Goal: Transaction & Acquisition: Purchase product/service

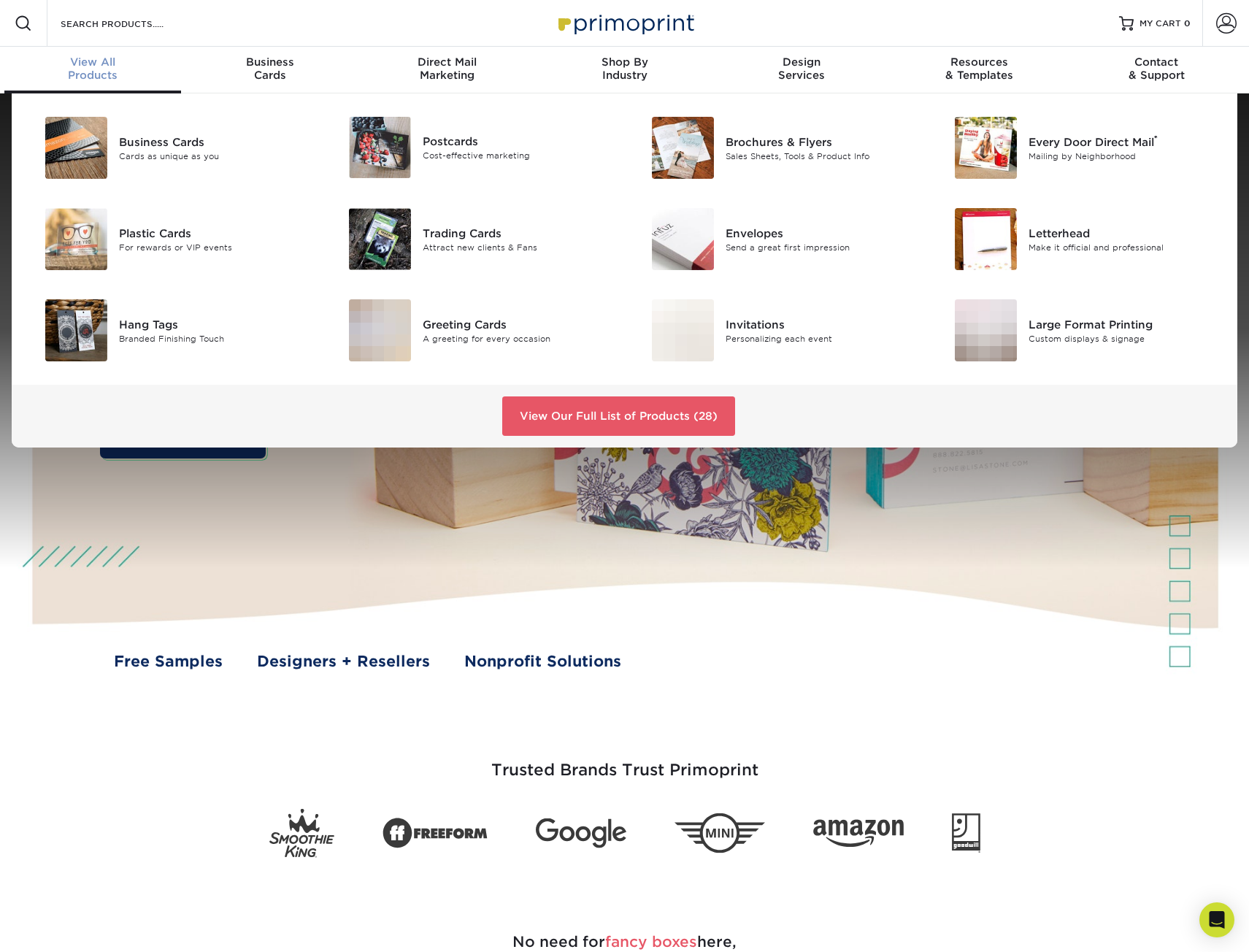
click at [85, 71] on div "View All Products" at bounding box center [93, 68] width 177 height 26
click at [746, 141] on div "Brochures & Flyers" at bounding box center [820, 141] width 191 height 16
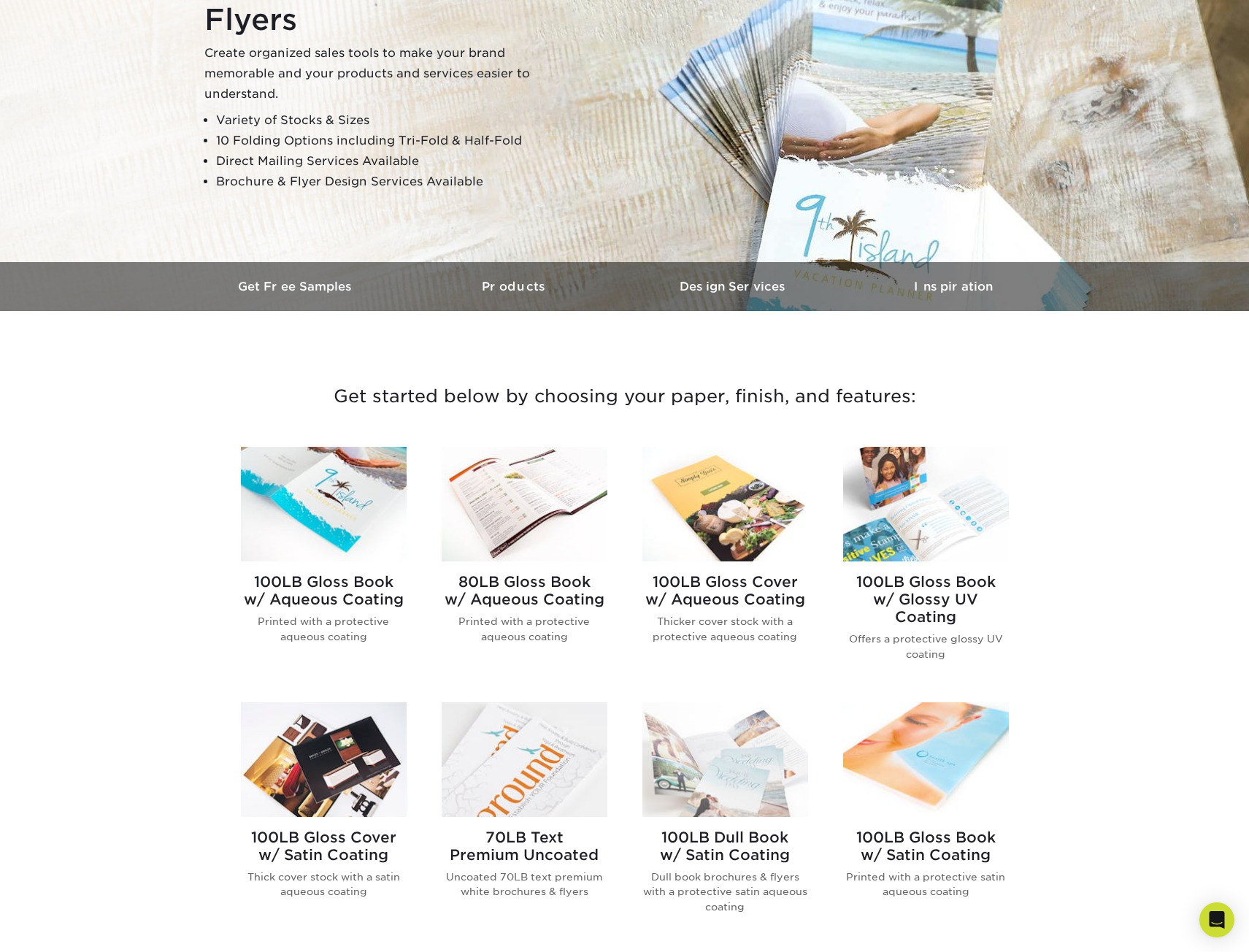
scroll to position [219, 0]
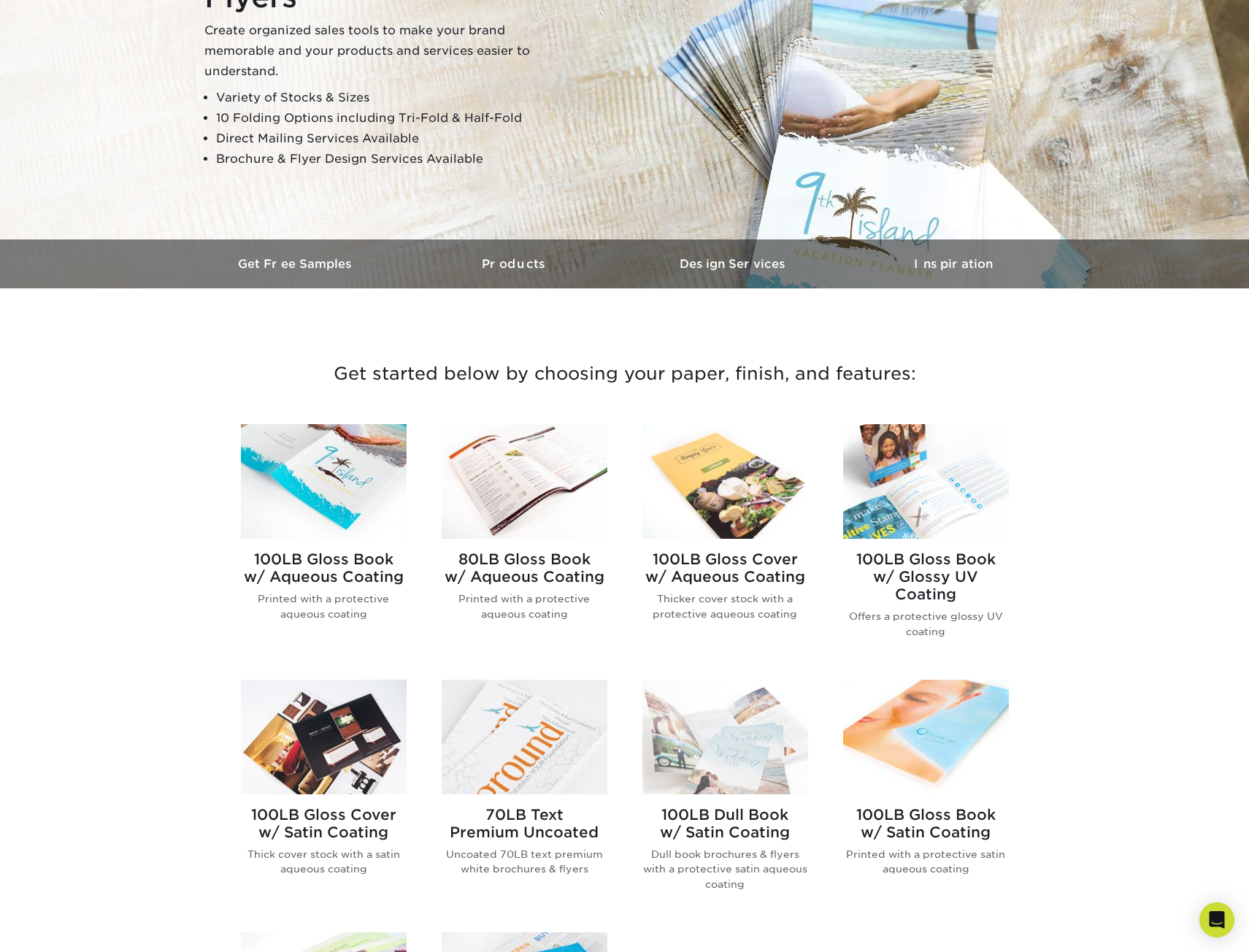
click at [722, 568] on h2 "100LB Gloss Cover w/ Aqueous Coating" at bounding box center [725, 568] width 166 height 35
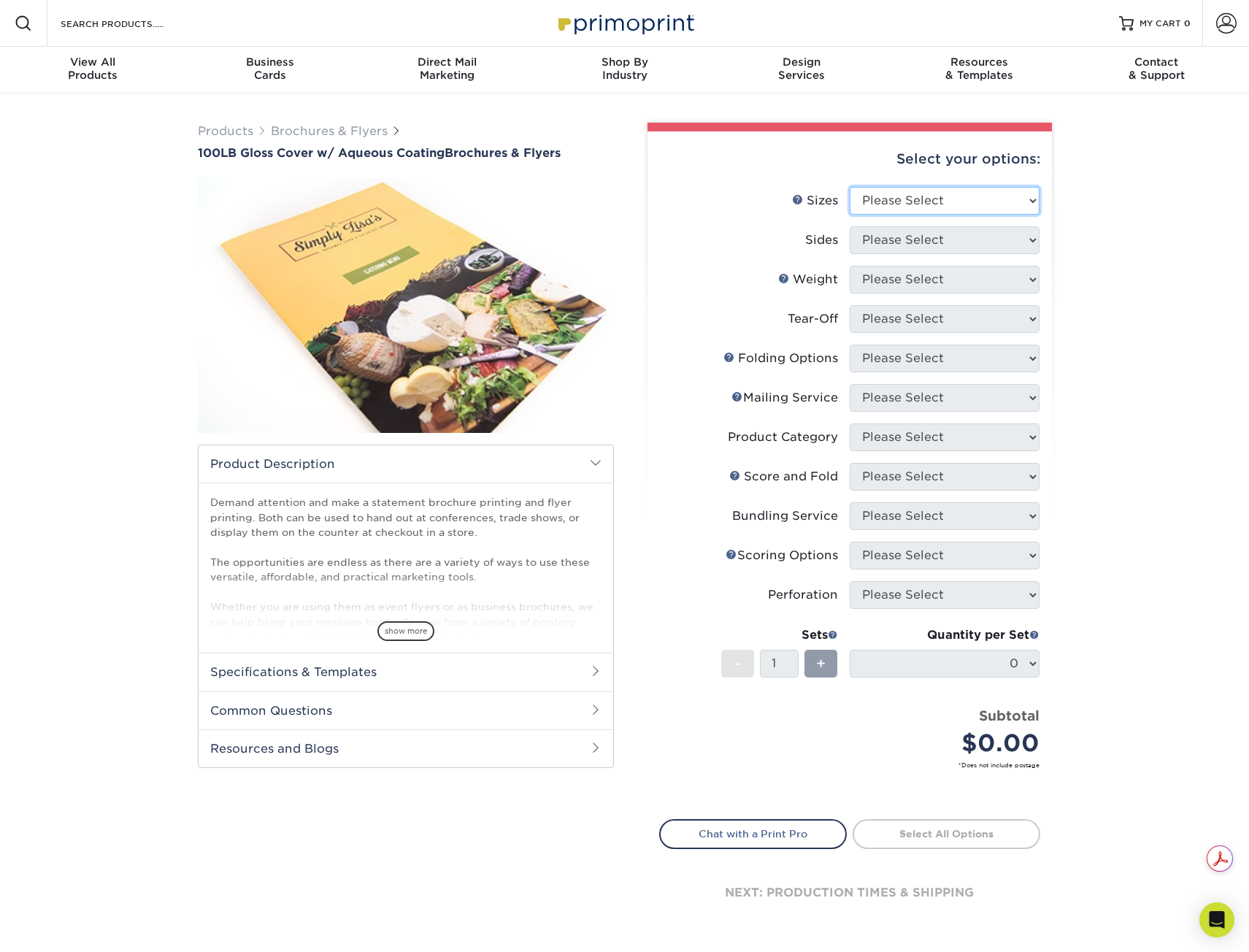
click at [915, 200] on select "Please Select 3.5" x 8.5" 3.5" x 11" 3.67" x 8.5" 4" x 8.5" 4" x 11" 4" x 12" 4…" at bounding box center [945, 201] width 190 height 28
select select "8.50x11.00"
click at [850, 187] on select "Please Select 3.5" x 8.5" 3.5" x 11" 3.67" x 8.5" 4" x 8.5" 4" x 11" 4" x 12" 4…" at bounding box center [945, 201] width 190 height 28
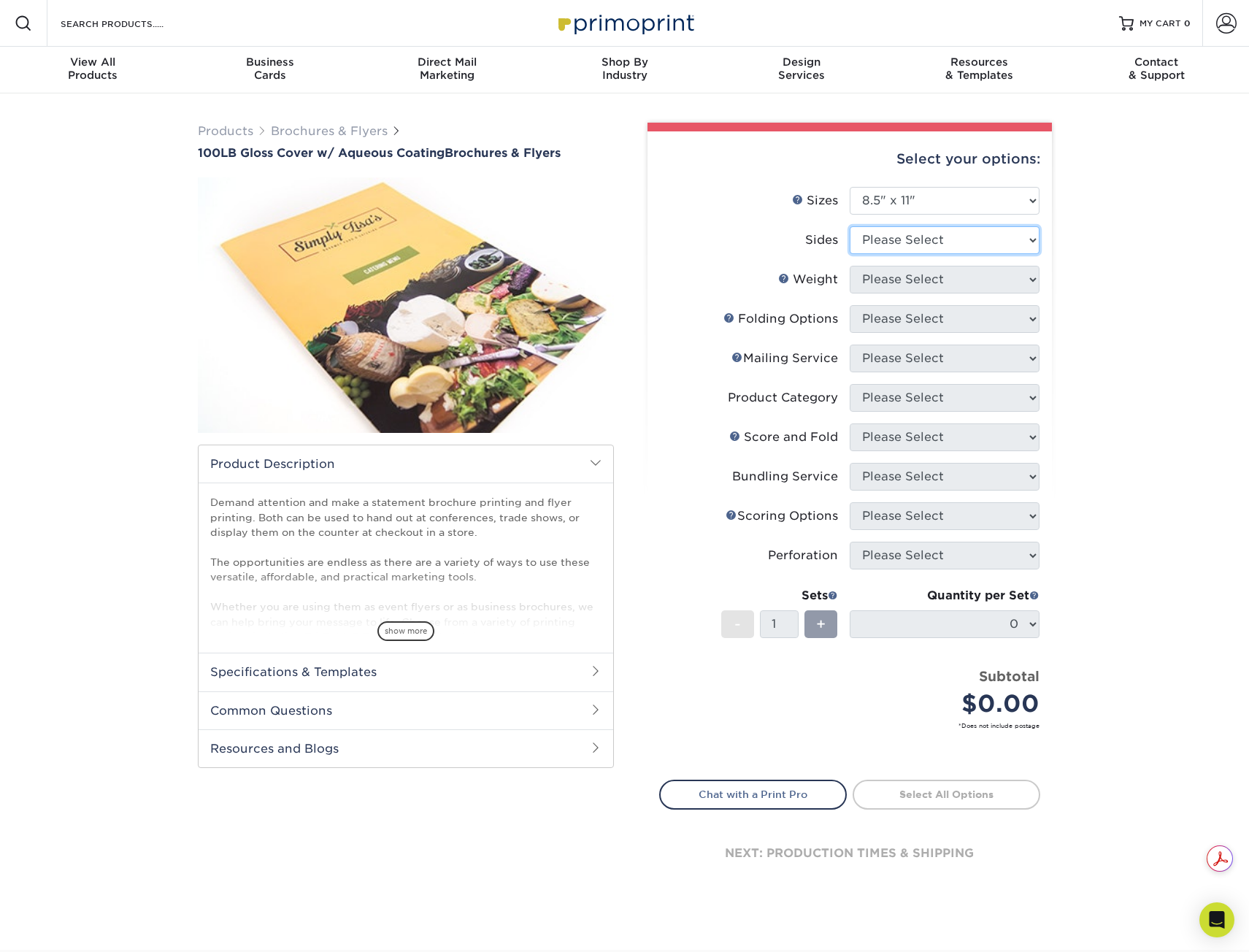
click at [892, 232] on select "Please Select Print Both Sides Print Front Only" at bounding box center [945, 240] width 190 height 28
select select "13abbda7-1d64-4f25-8bb2-c179b224825d"
click at [850, 226] on select "Please Select Print Both Sides Print Front Only" at bounding box center [945, 240] width 190 height 28
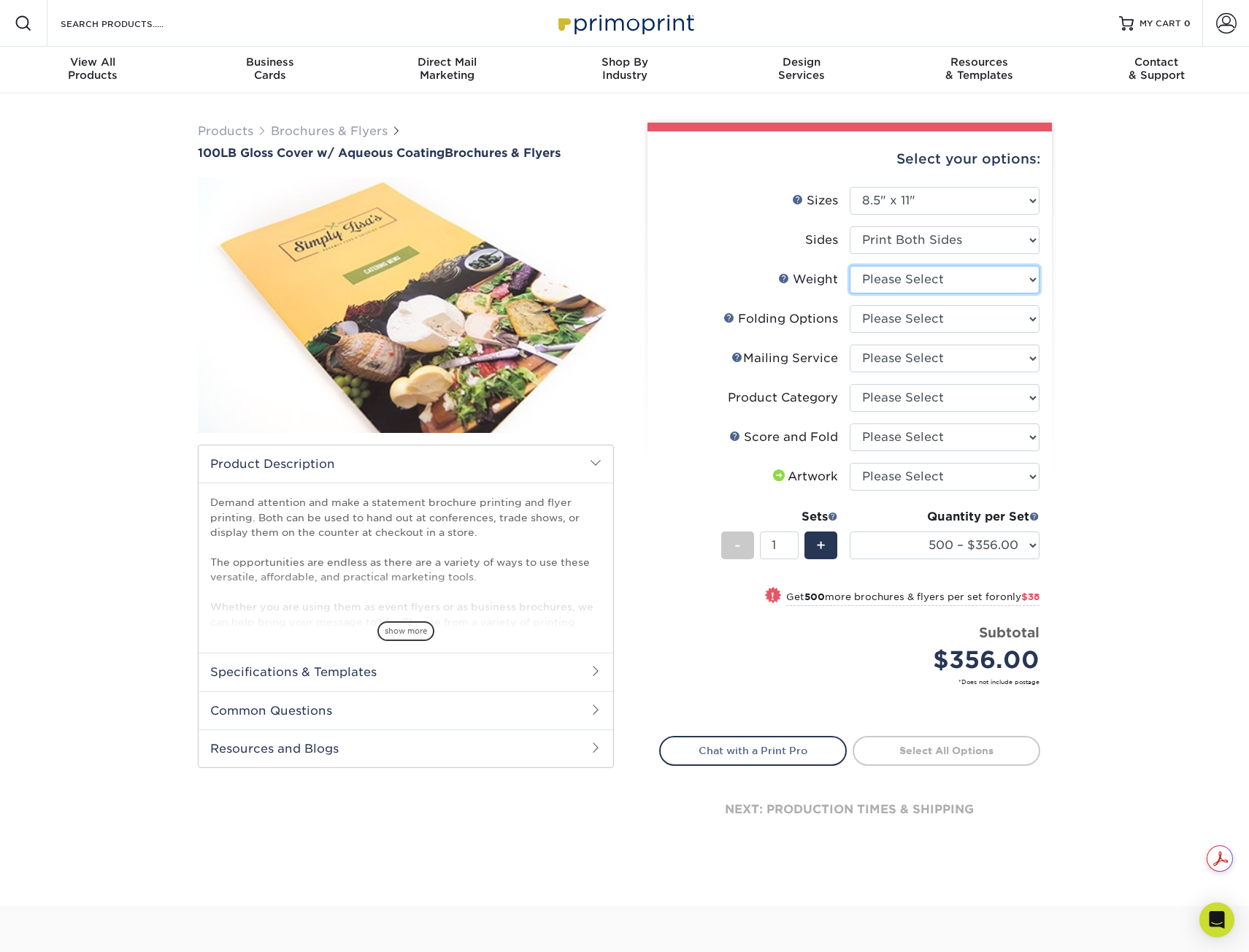
click at [884, 283] on select "Please Select 100LB" at bounding box center [945, 280] width 190 height 28
select select "100LB"
click at [850, 266] on select "Please Select 100LB" at bounding box center [945, 280] width 190 height 28
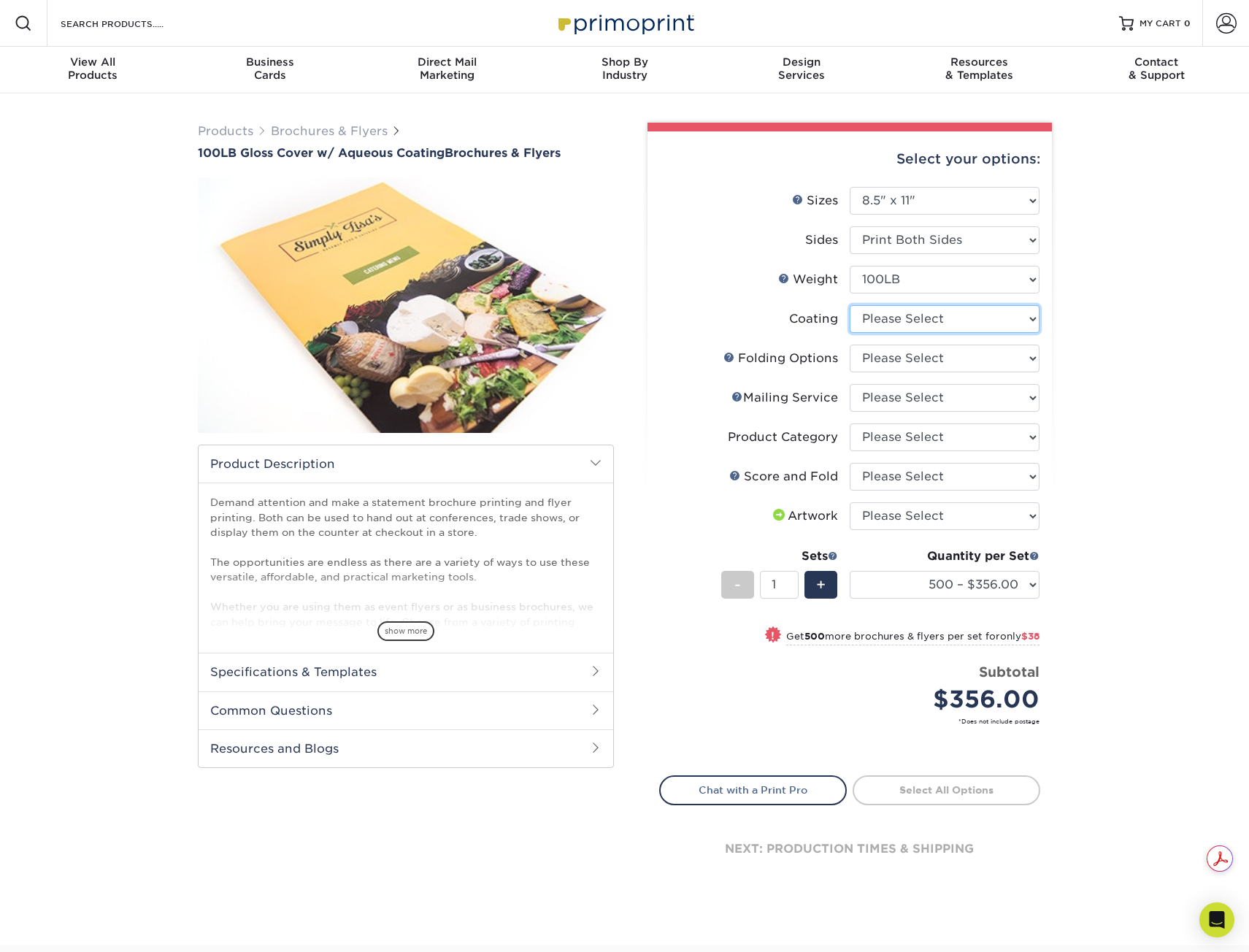
click at [887, 317] on select at bounding box center [945, 319] width 190 height 28
select select "d41dab50-ff65-4f4f-bb17-2afe4d36ae33"
click at [850, 305] on select at bounding box center [945, 319] width 190 height 28
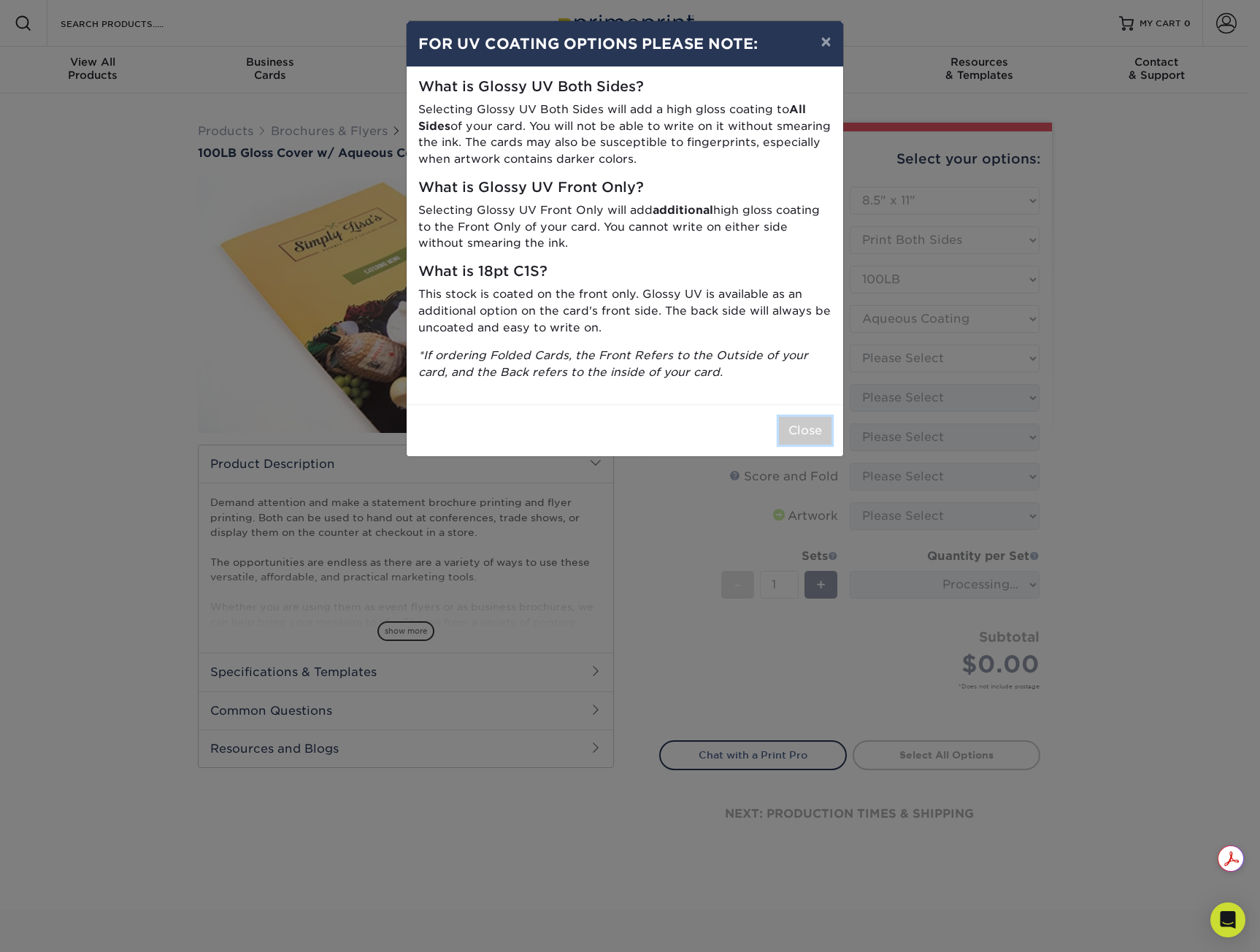
drag, startPoint x: 804, startPoint y: 436, endPoint x: 801, endPoint y: 159, distance: 277.0
click at [804, 428] on button "Close" at bounding box center [805, 431] width 53 height 28
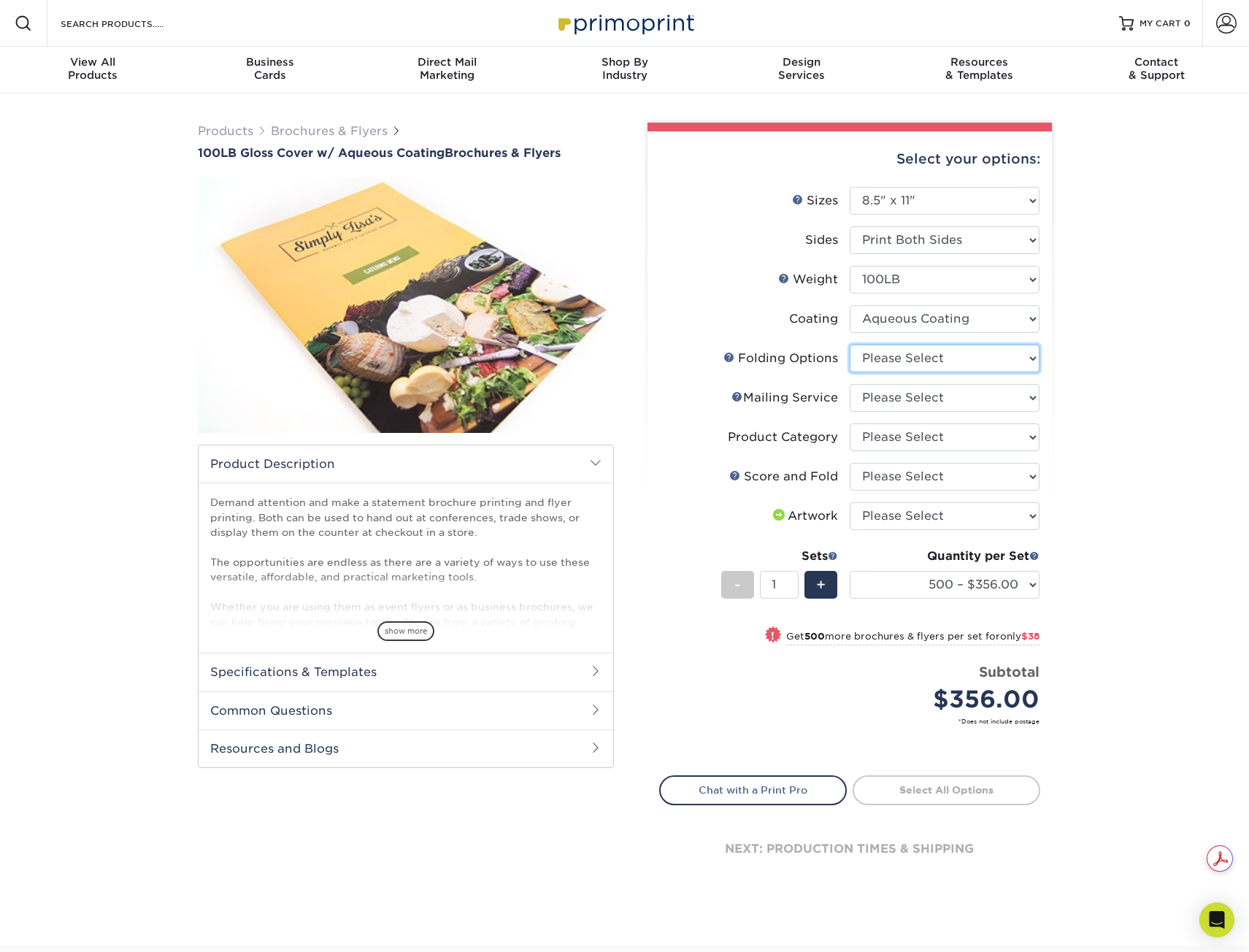
click at [887, 359] on select "Please Select FLAT - No Folding" at bounding box center [945, 358] width 190 height 28
select select "9b1d5825-34d1-4721-9874-ed79abb003d7"
click at [850, 344] on select "Please Select FLAT - No Folding" at bounding box center [945, 358] width 190 height 28
click at [898, 402] on select "Please Select No Direct Mailing Service No, I will mail/stamp/imprint Direct Ma…" at bounding box center [945, 398] width 190 height 28
select select "3e5e9bdd-d78a-4c28-a41d-fe1407925ca6"
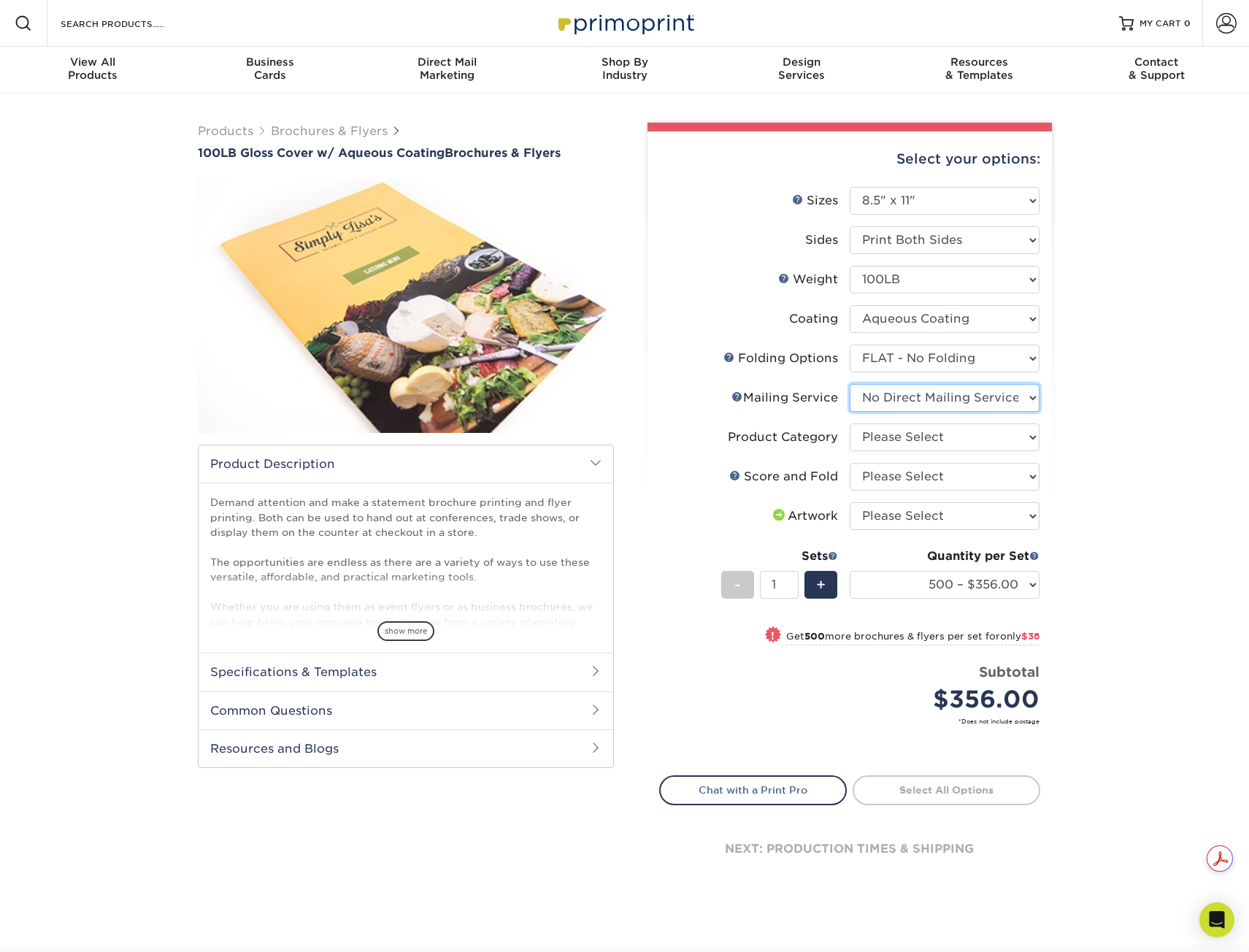
click at [850, 384] on select "Please Select No Direct Mailing Service No, I will mail/stamp/imprint Direct Ma…" at bounding box center [945, 398] width 190 height 28
drag, startPoint x: 904, startPoint y: 432, endPoint x: 904, endPoint y: 439, distance: 7.0
click at [904, 433] on select "Please Select Flyers and Brochures" at bounding box center [945, 437] width 190 height 28
select select "1a668080-6b7c-4174-b399-2c3833b27ef4"
click at [850, 423] on select "Please Select Flyers and Brochures" at bounding box center [945, 437] width 190 height 28
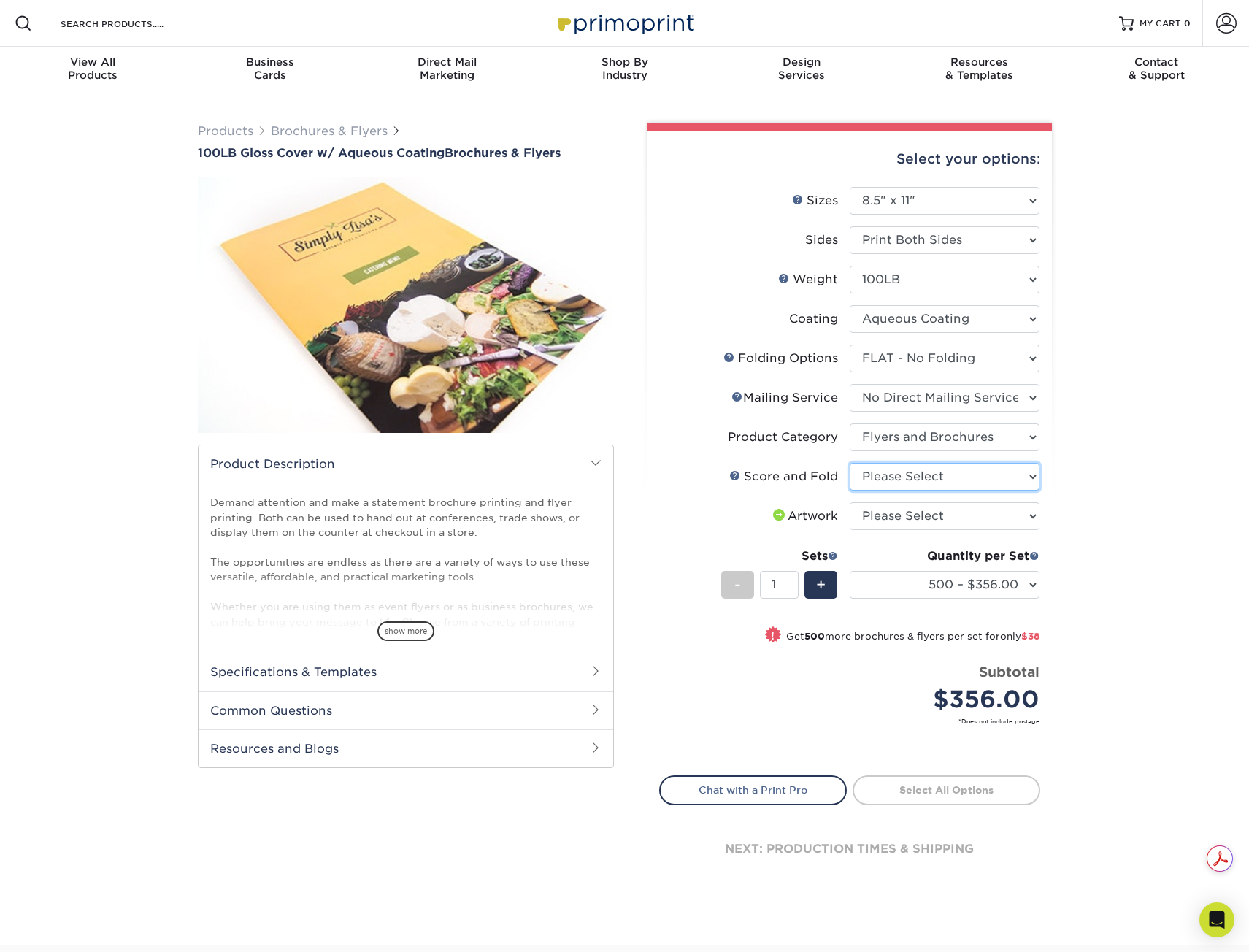
click at [894, 474] on select "Please Select No Scoring and Folding Score & fold in half Score and 1/2 Fold on…" at bounding box center [945, 477] width 190 height 28
select select "a16c219e-16ac-4cab-aed3-3adba38009f9"
click at [850, 463] on select "Please Select No Scoring and Folding Score & fold in half Score and 1/2 Fold on…" at bounding box center [945, 477] width 190 height 28
click at [906, 515] on select "Please Select I will upload files I need a design - $175" at bounding box center [945, 516] width 190 height 28
select select "upload"
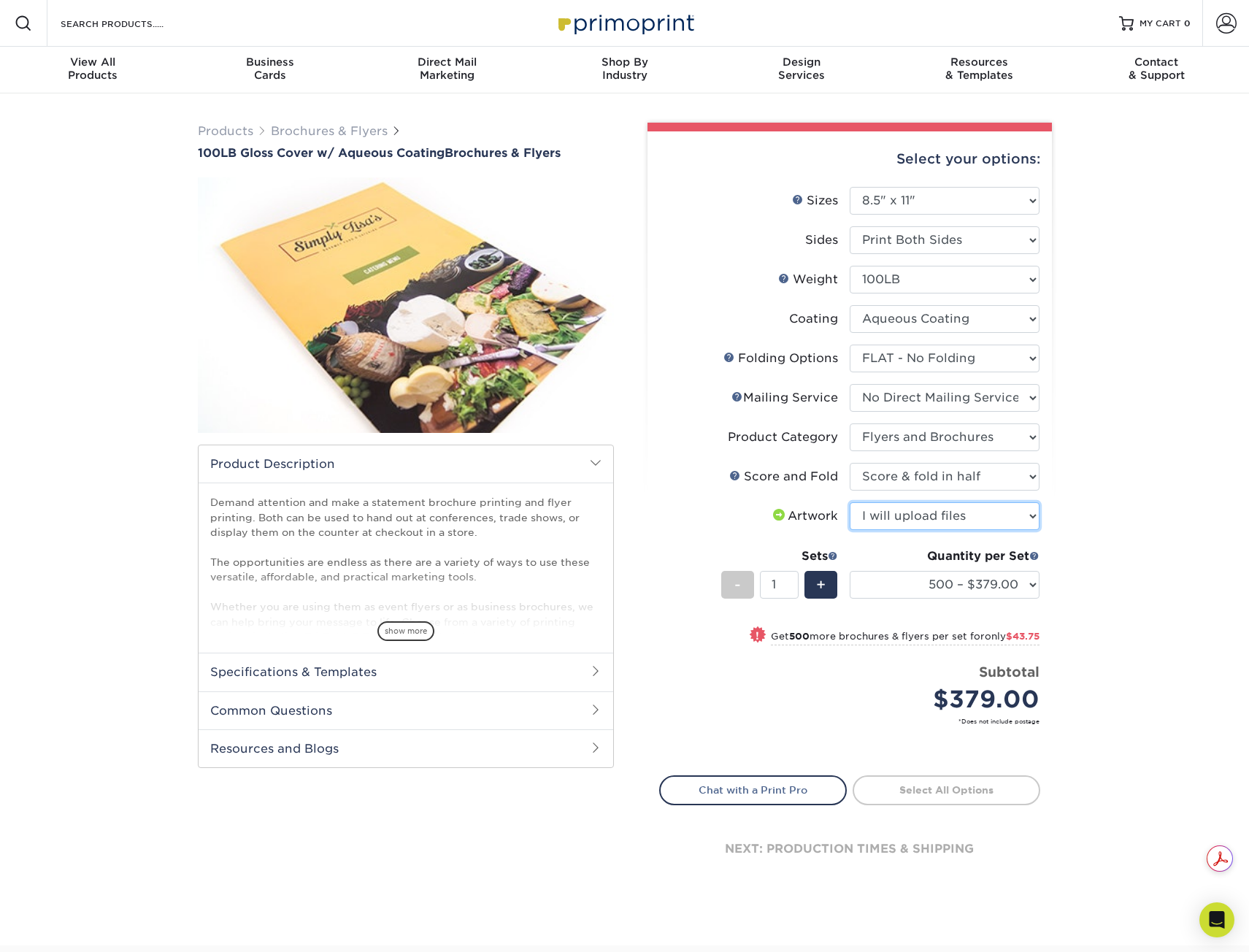
click at [850, 502] on select "Please Select I will upload files I need a design - $175" at bounding box center [945, 516] width 190 height 28
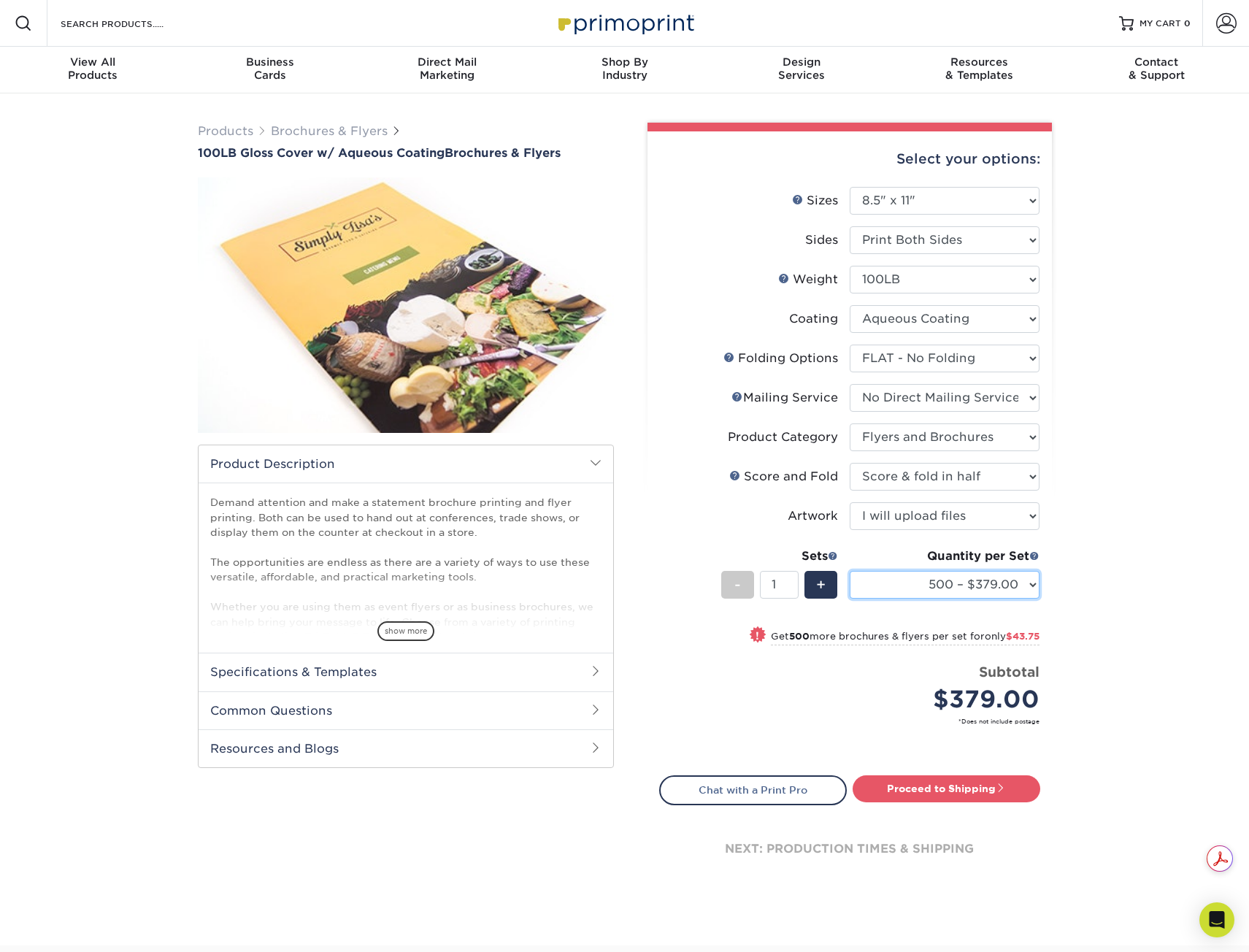
click at [935, 586] on select "500 – $379.00 1000 – $422.75 2000 – $509.25 2500 – $633.00 3000 – $803.75 4000 …" at bounding box center [945, 585] width 190 height 28
select select "10000 – $1881.25"
click at [850, 571] on select "500 – $379.00 1000 – $422.75 2000 – $509.25 2500 – $633.00 3000 – $803.75 4000 …" at bounding box center [945, 585] width 190 height 28
drag, startPoint x: 1042, startPoint y: 698, endPoint x: 929, endPoint y: 705, distance: 113.2
click at [929, 705] on div "Select your options: Sizes Help Sizes Please Select 3.5" x 8.5" 3.5" x 11" 3.67…" at bounding box center [850, 517] width 404 height 773
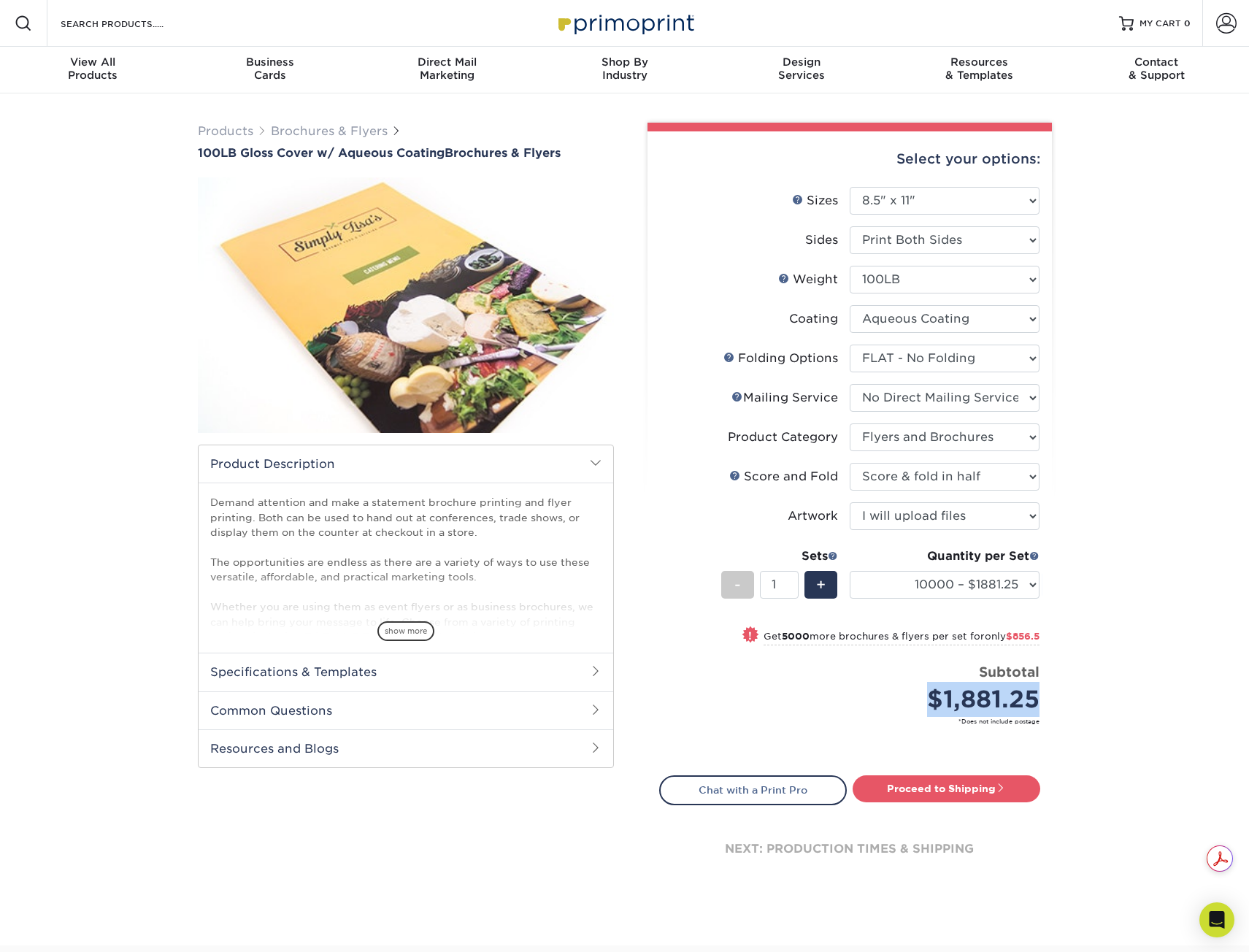
copy div "$1,881.25"
drag, startPoint x: 160, startPoint y: 310, endPoint x: 68, endPoint y: 150, distance: 184.6
click at [160, 310] on div "Products Brochures & Flyers 100LB Gloss Cover w/ Aqueous Coating Brochures & Fl…" at bounding box center [624, 519] width 1249 height 852
